Goal: Find contact information: Find contact information

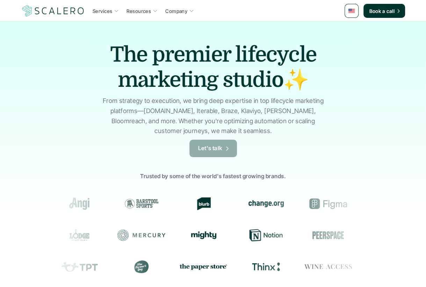
click at [218, 152] on p "Let's talk" at bounding box center [210, 148] width 24 height 9
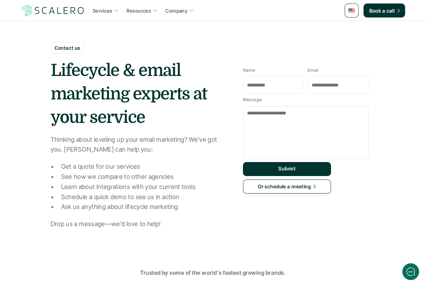
click at [72, 44] on p "Contact us" at bounding box center [68, 47] width 26 height 7
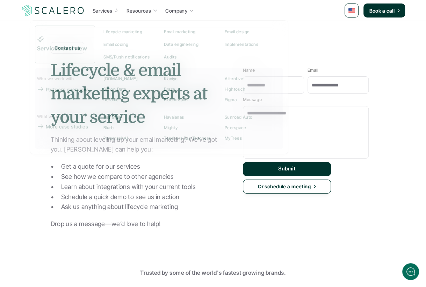
click at [68, 7] on img at bounding box center [53, 10] width 64 height 13
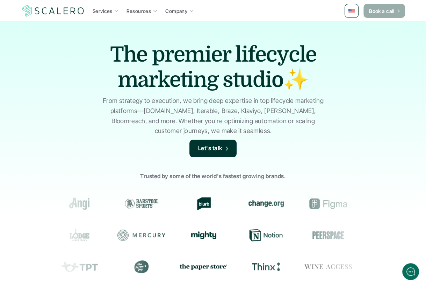
click at [382, 12] on p "Book a call" at bounding box center [382, 10] width 26 height 7
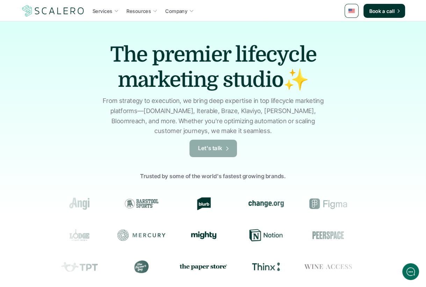
click at [212, 151] on p "Let's talk" at bounding box center [210, 148] width 24 height 9
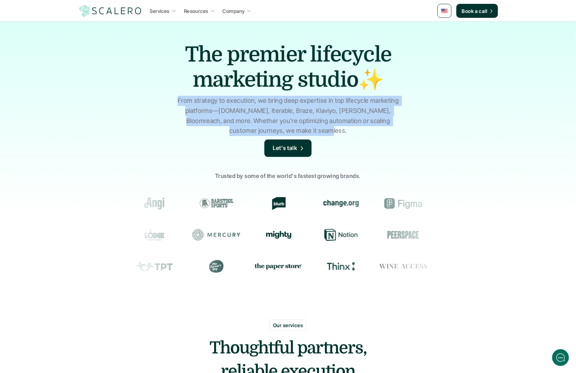
drag, startPoint x: 179, startPoint y: 101, endPoint x: 355, endPoint y: 167, distance: 187.9
click at [363, 128] on p "From strategy to execution, we bring deep expertise in top lifecycle marketing …" at bounding box center [287, 116] width 227 height 40
